Goal: Task Accomplishment & Management: Manage account settings

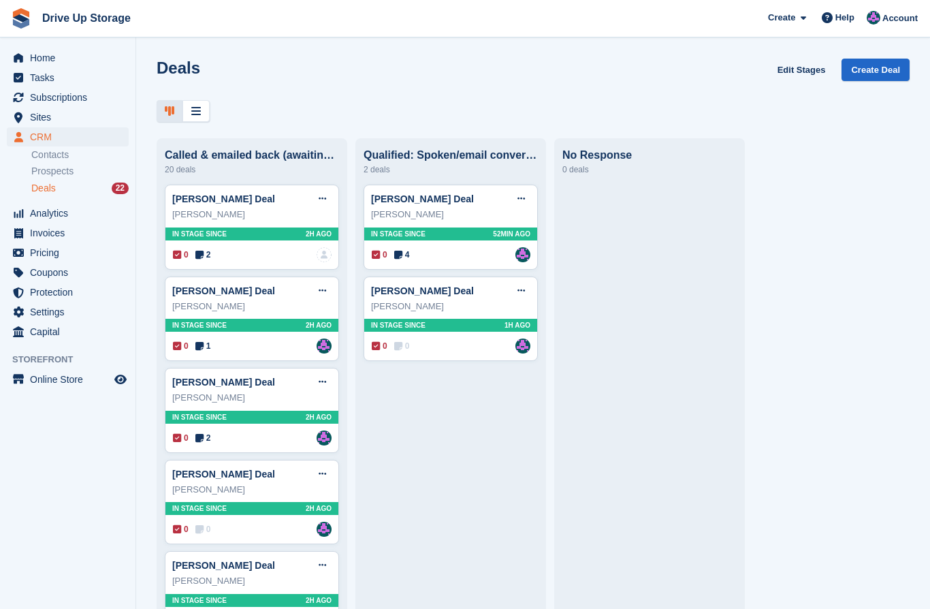
scroll to position [59, 0]
click at [65, 62] on span "Home" at bounding box center [71, 57] width 82 height 19
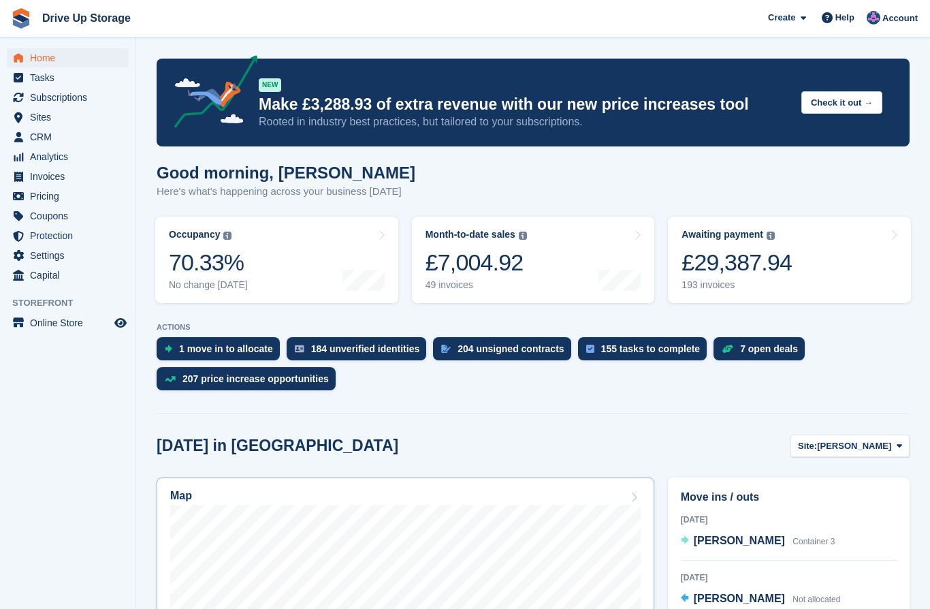
scroll to position [89, 0]
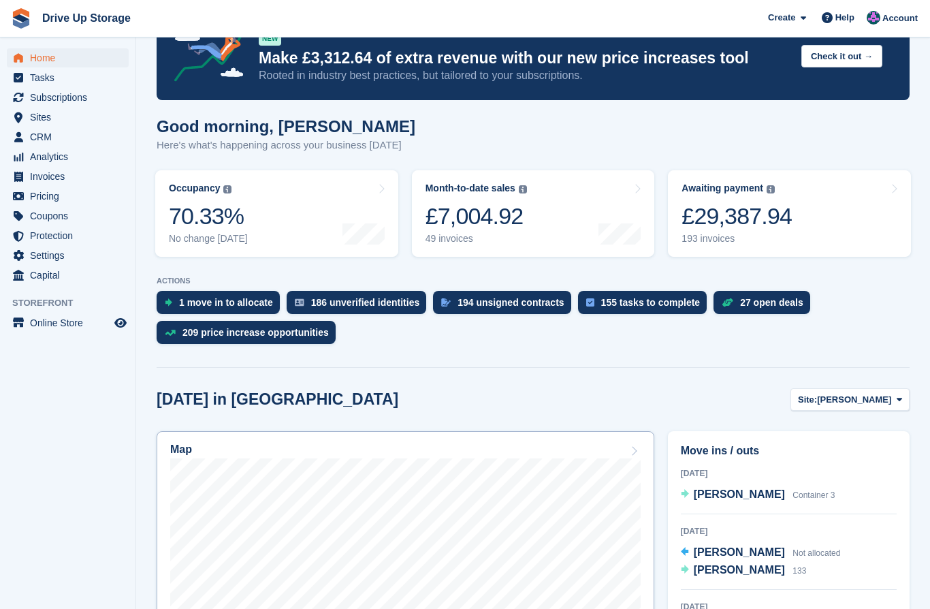
scroll to position [50, 0]
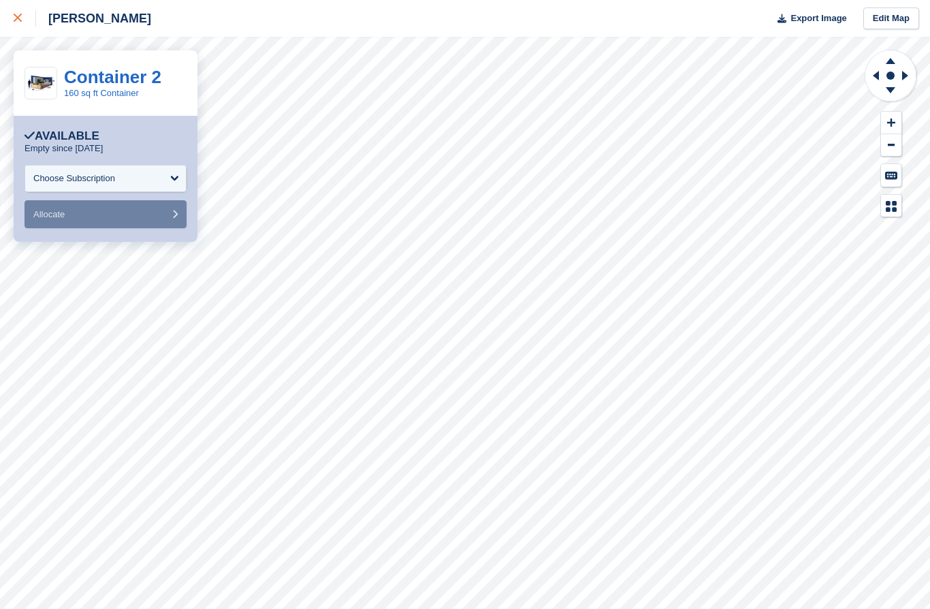
click at [26, 15] on div at bounding box center [25, 18] width 22 height 16
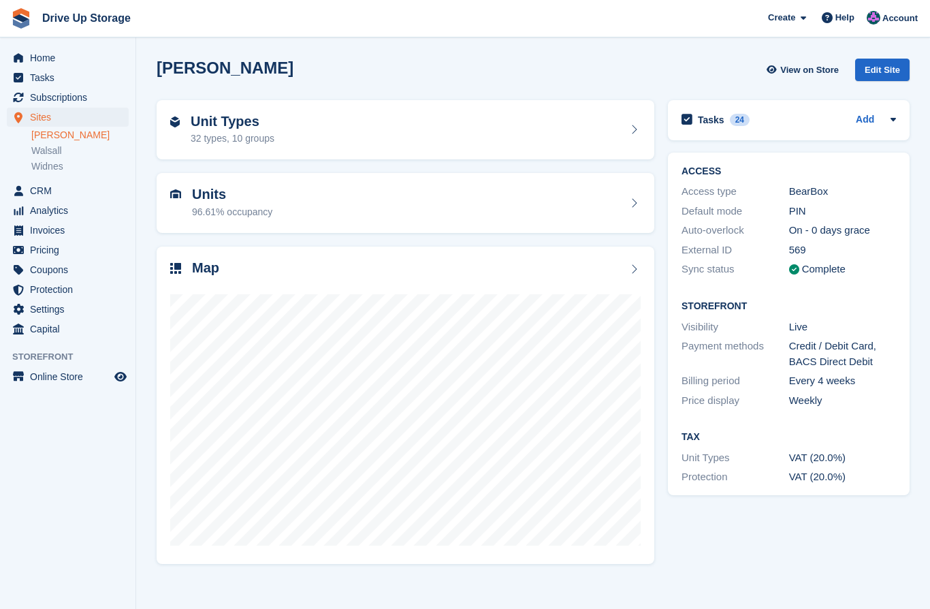
click at [0, 0] on html "Drive Up Storage Create Subscription Invoice Contact Deal Discount Page Help Ch…" at bounding box center [465, 304] width 930 height 609
click at [58, 54] on span "Home" at bounding box center [71, 57] width 82 height 19
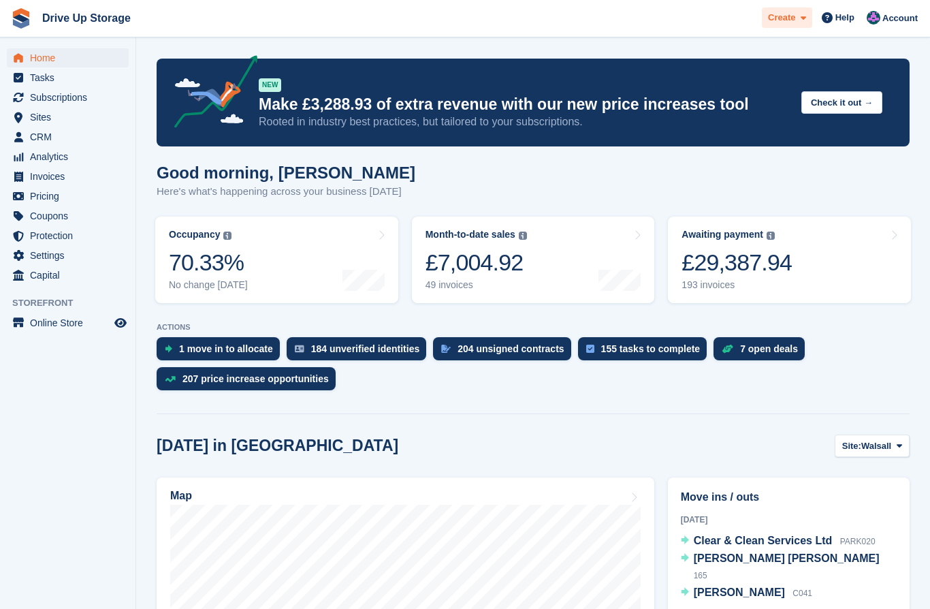
scroll to position [89, 0]
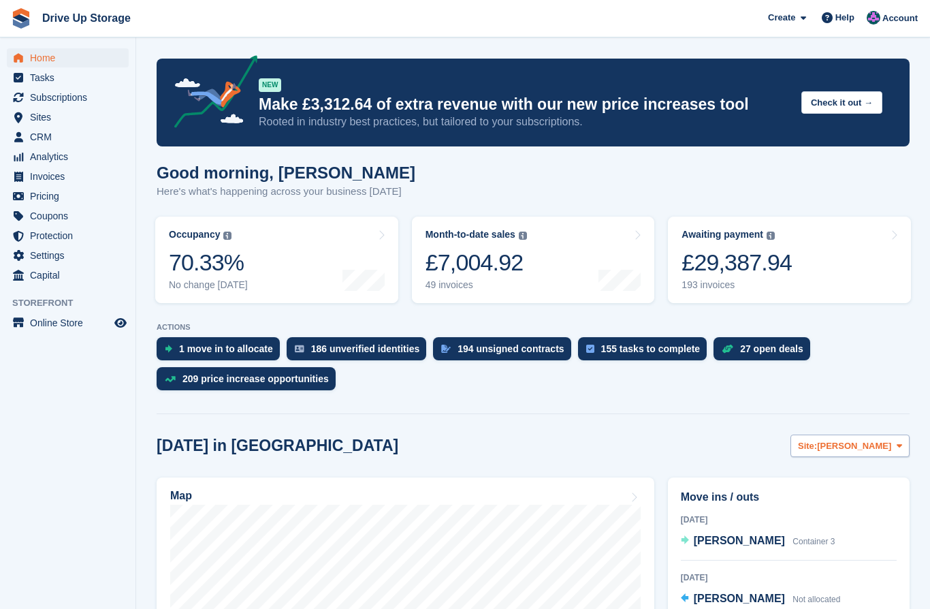
click at [900, 447] on icon at bounding box center [899, 445] width 5 height 9
click at [834, 530] on link "Widnes" at bounding box center [844, 527] width 118 height 25
click at [898, 448] on icon at bounding box center [899, 445] width 5 height 9
click at [829, 528] on link "Widnes" at bounding box center [844, 527] width 118 height 25
click at [238, 355] on div "1 move in to allocate" at bounding box center [218, 348] width 123 height 23
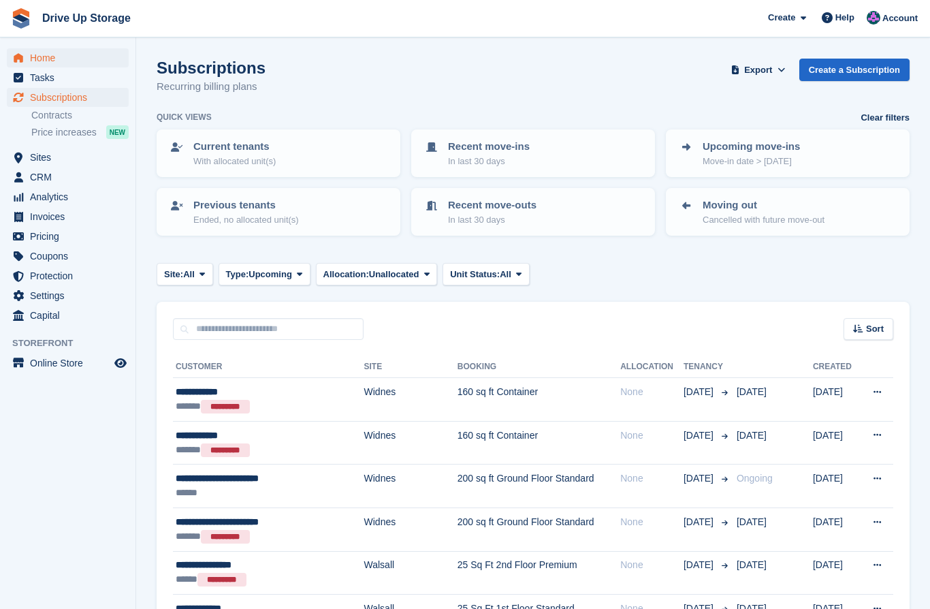
click at [68, 62] on span "Home" at bounding box center [71, 57] width 82 height 19
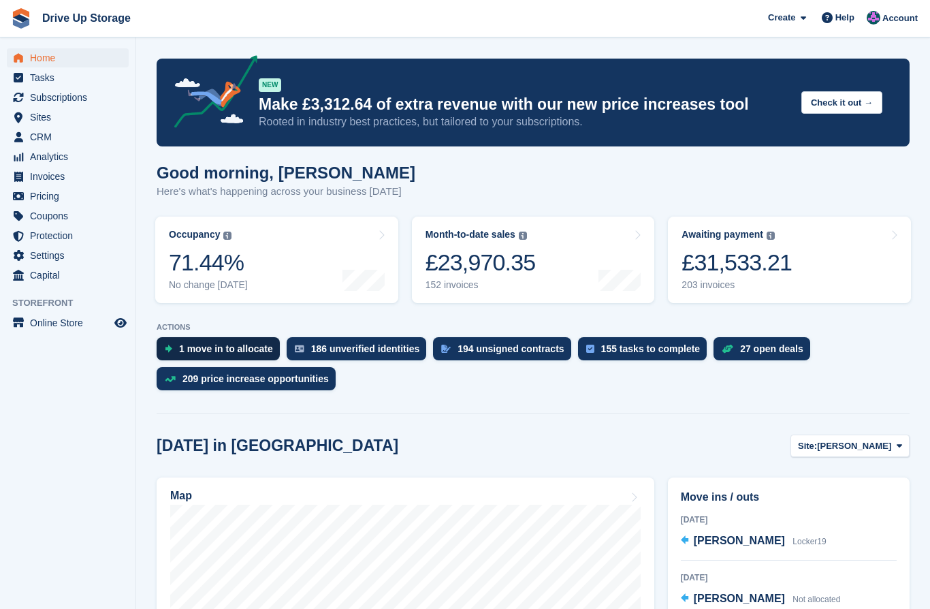
click at [219, 351] on div "1 move in to allocate" at bounding box center [226, 348] width 94 height 11
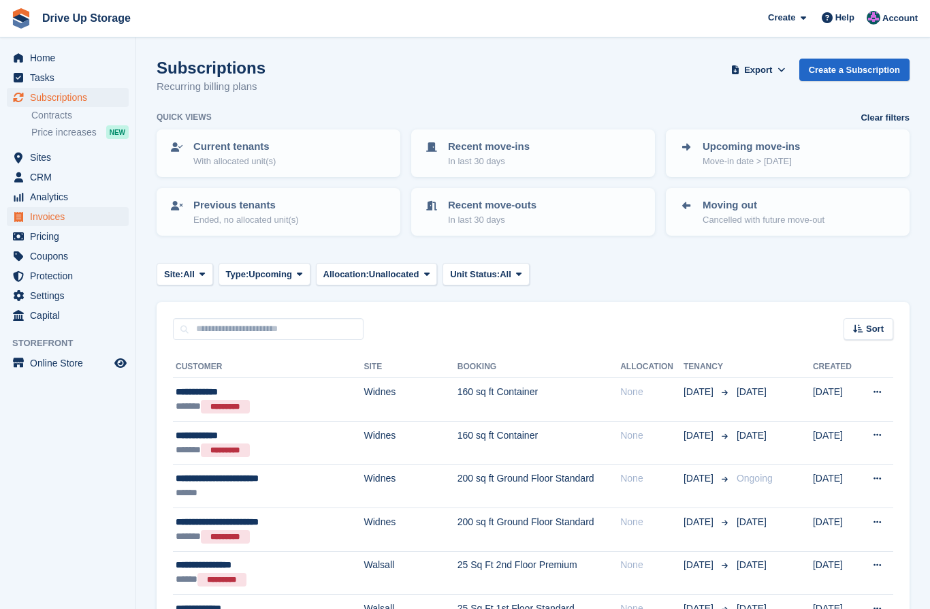
click at [42, 219] on span "Invoices" at bounding box center [71, 216] width 82 height 19
